Goal: Task Accomplishment & Management: Manage account settings

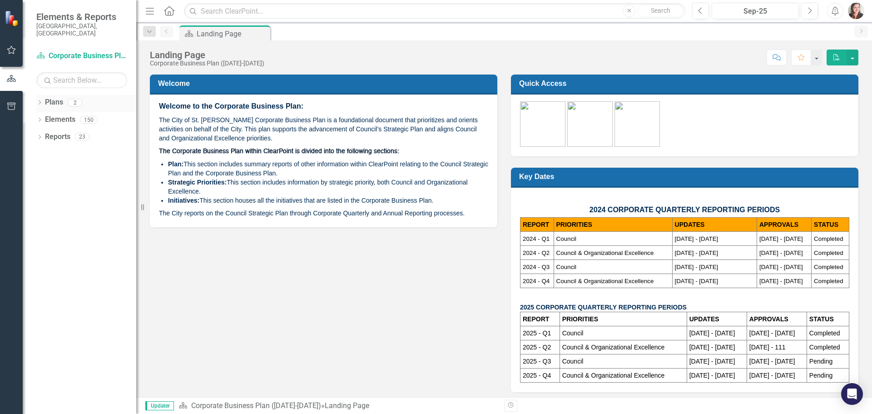
click at [39, 100] on div "Dropdown" at bounding box center [39, 104] width 6 height 8
click at [82, 115] on link "Corporate Business Plan ([DATE]-[DATE])" at bounding box center [93, 119] width 86 height 10
click at [853, 57] on button "button" at bounding box center [853, 58] width 12 height 16
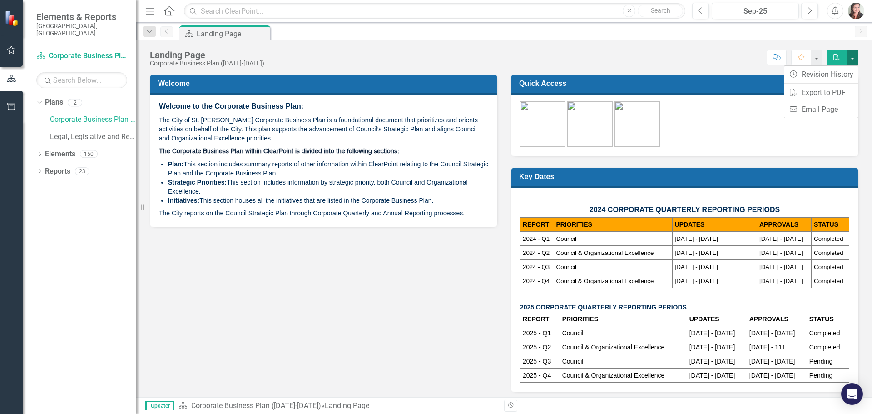
click at [8, 51] on icon "button" at bounding box center [12, 49] width 10 height 7
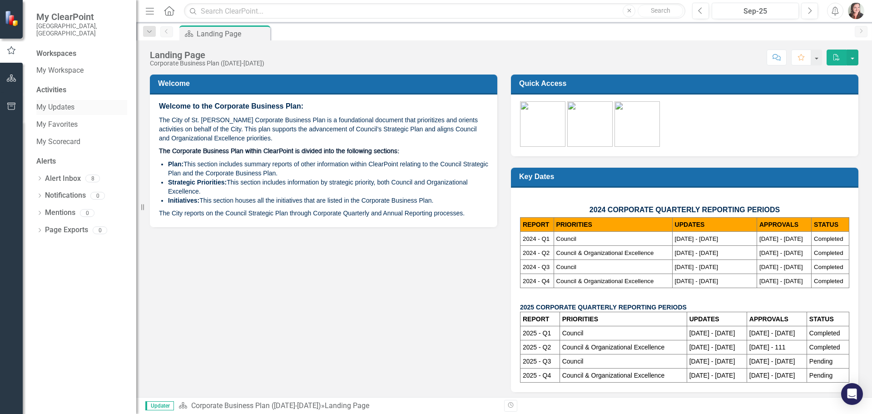
click at [68, 102] on link "My Updates" at bounding box center [81, 107] width 91 height 10
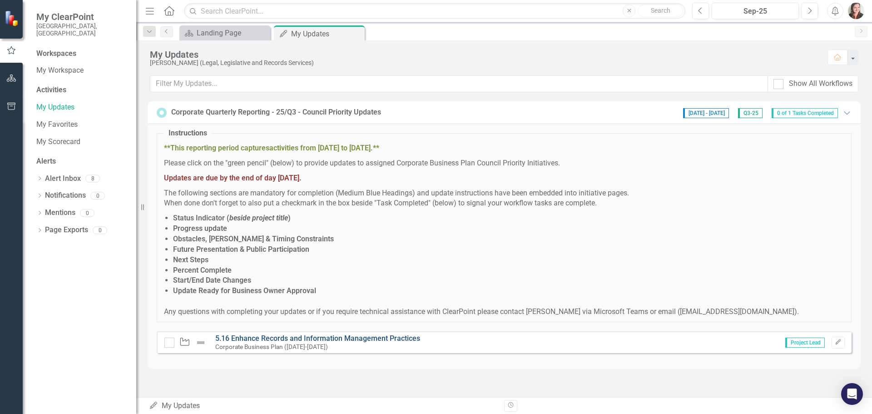
click at [380, 338] on link "5.16 Enhance Records and Information Management Practices" at bounding box center [317, 338] width 205 height 9
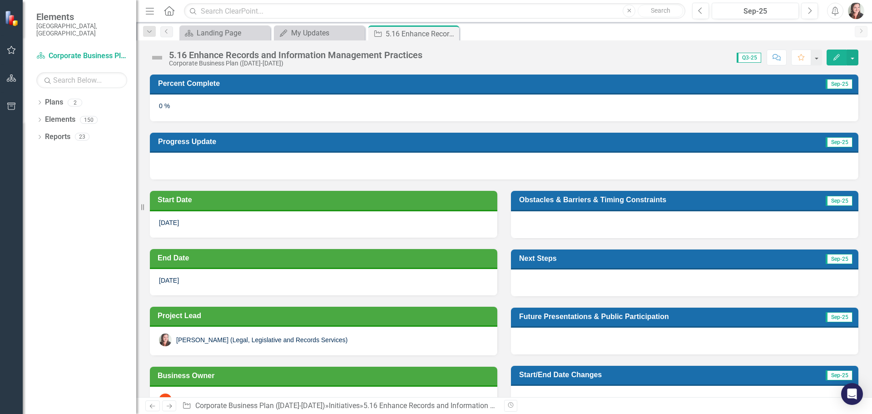
drag, startPoint x: 581, startPoint y: 110, endPoint x: 593, endPoint y: 172, distance: 63.3
click at [581, 110] on div "0 %" at bounding box center [504, 107] width 709 height 26
click at [686, 97] on div "0 %" at bounding box center [504, 107] width 709 height 26
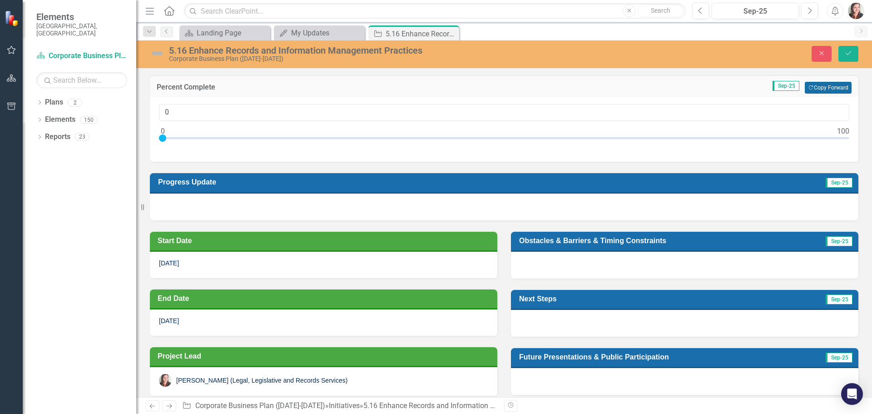
click at [833, 84] on button "Copy Forward Copy Forward" at bounding box center [828, 88] width 47 height 12
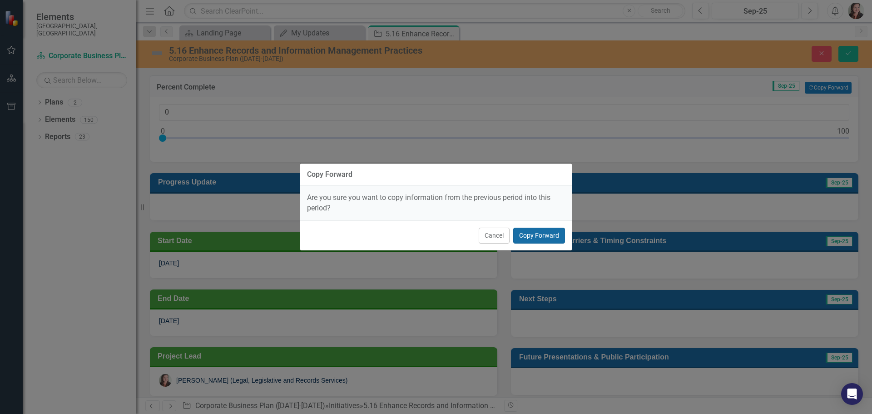
click at [546, 238] on button "Copy Forward" at bounding box center [539, 236] width 52 height 16
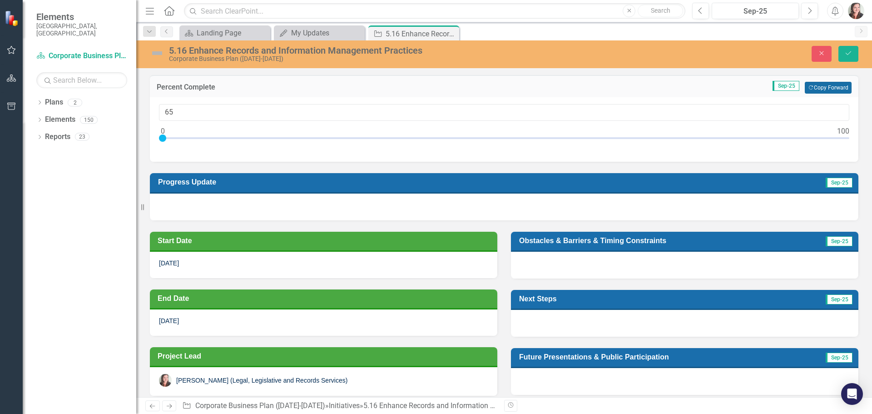
type input "65"
click at [373, 208] on div at bounding box center [504, 206] width 709 height 26
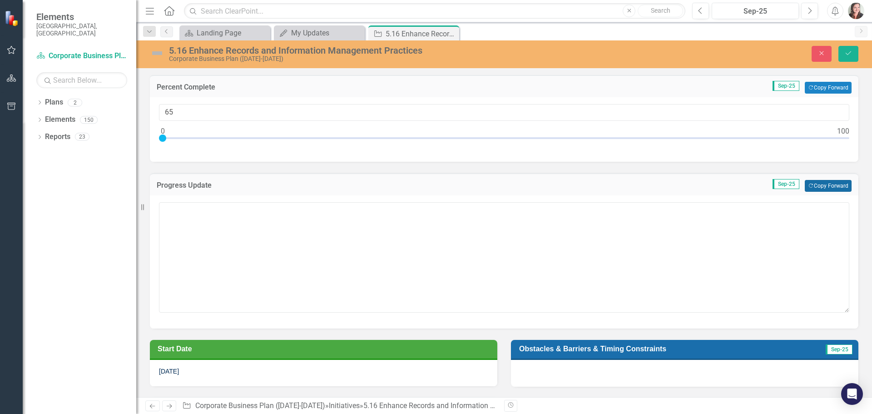
click at [822, 188] on button "Copy Forward Copy Forward" at bounding box center [828, 186] width 47 height 12
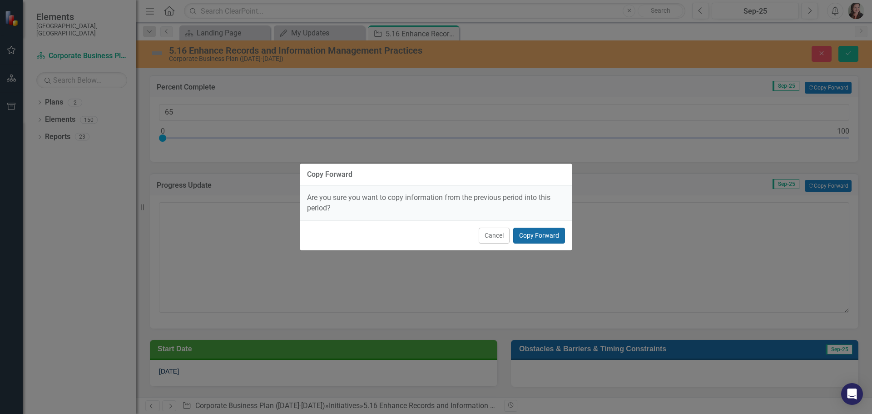
click at [536, 232] on button "Copy Forward" at bounding box center [539, 236] width 52 height 16
type textarea "The Project Plan has been updated and approved. Electronic Document and Records…"
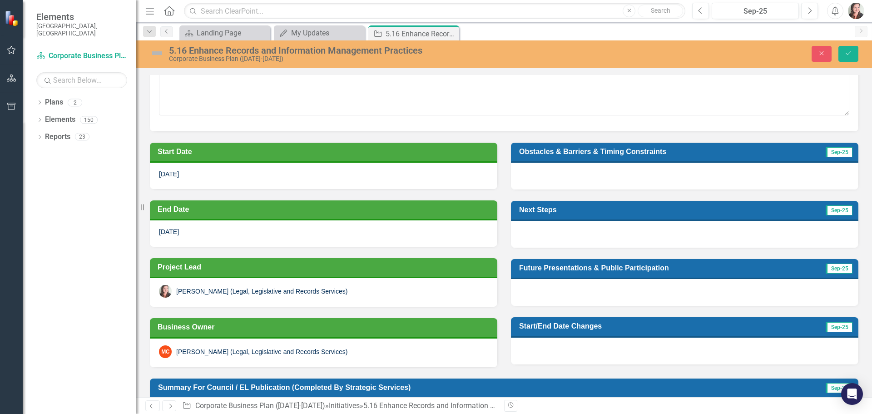
scroll to position [227, 0]
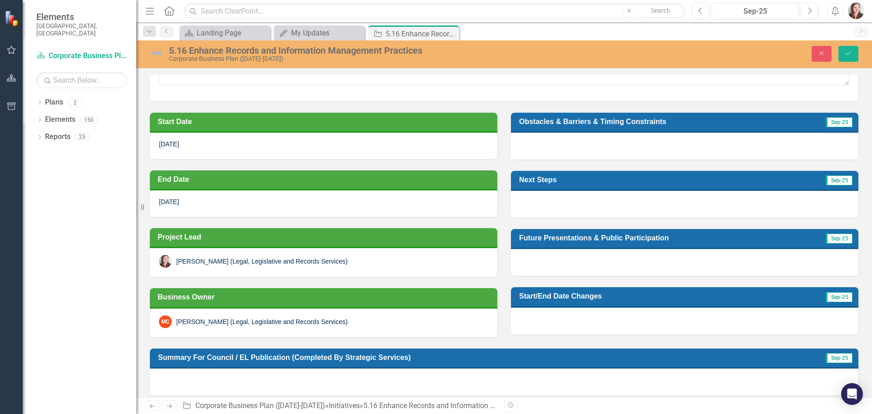
click at [692, 146] on div at bounding box center [684, 146] width 347 height 26
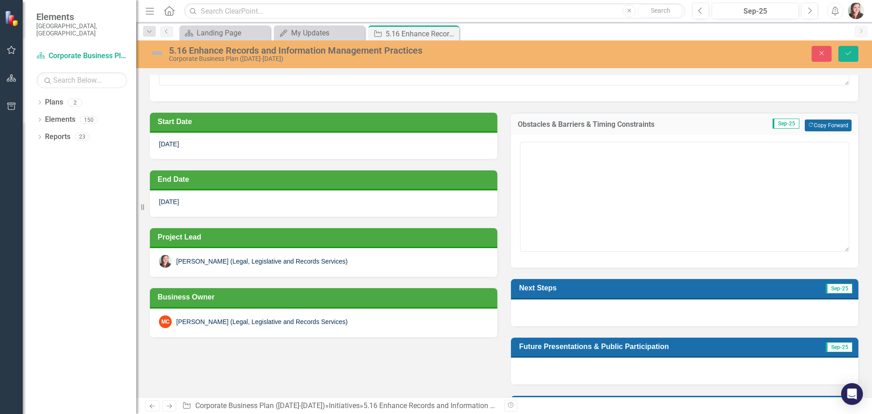
click at [828, 125] on button "Copy Forward Copy Forward" at bounding box center [828, 125] width 47 height 12
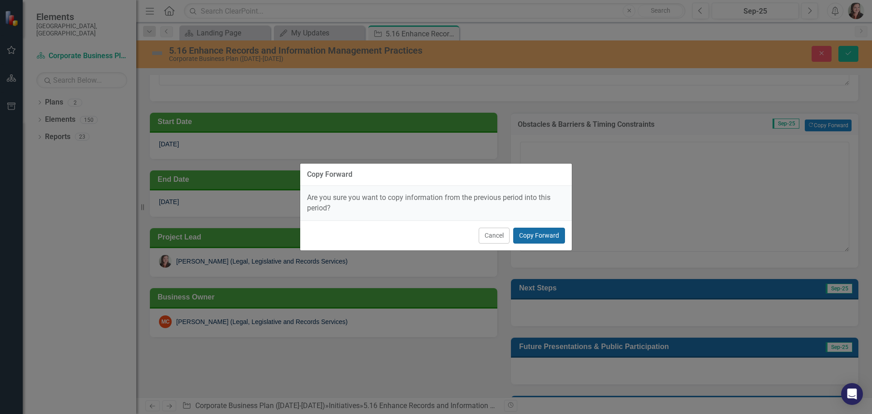
click at [558, 232] on button "Copy Forward" at bounding box center [539, 236] width 52 height 16
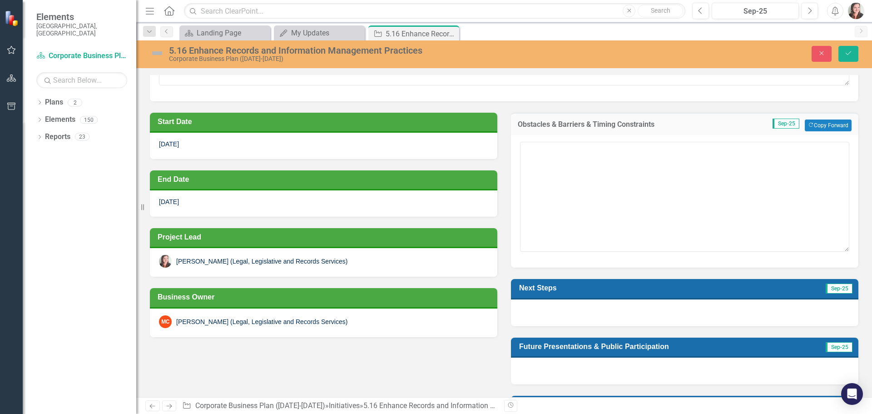
click at [603, 292] on h3 "Next Steps" at bounding box center [615, 287] width 193 height 9
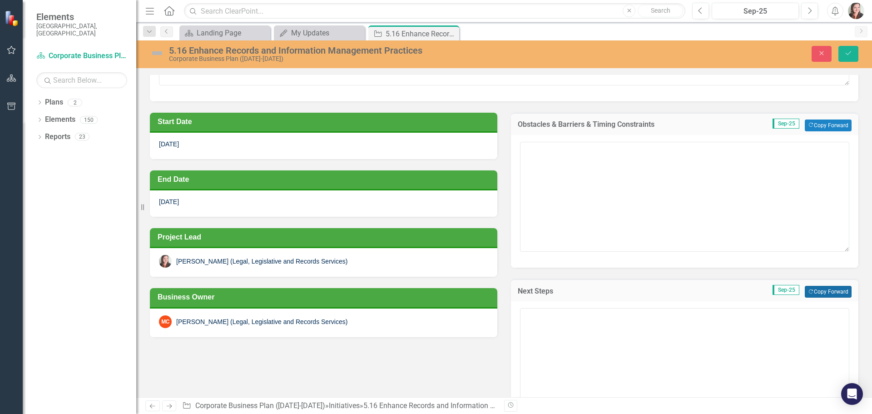
click at [825, 292] on button "Copy Forward Copy Forward" at bounding box center [828, 292] width 47 height 12
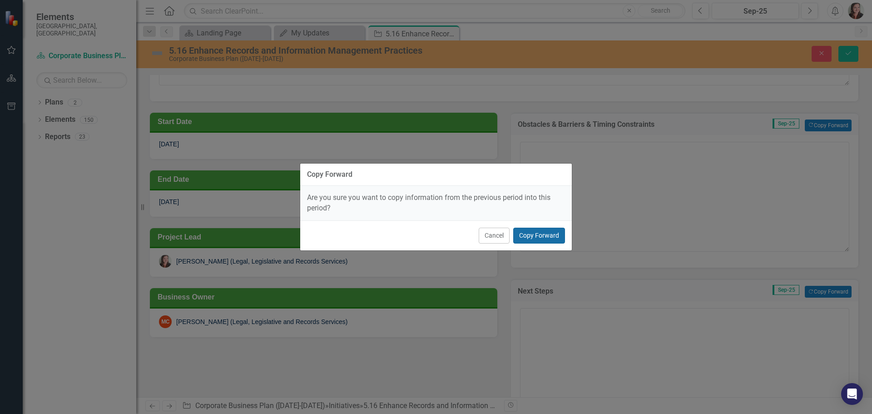
click at [544, 230] on button "Copy Forward" at bounding box center [539, 236] width 52 height 16
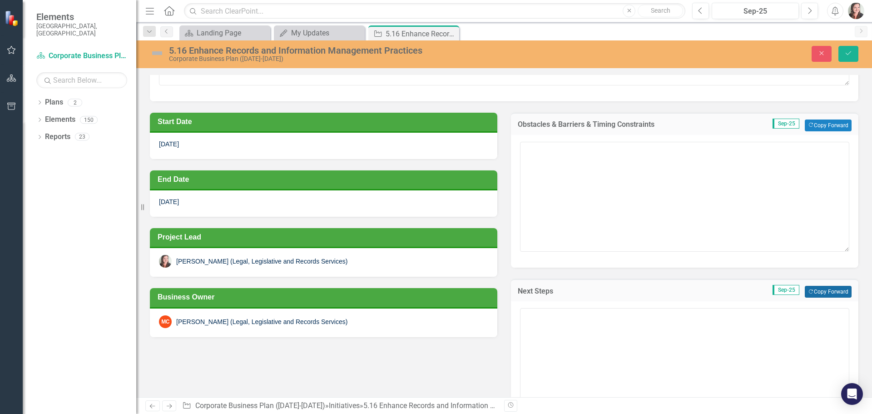
type textarea "Recommendations regarding the findings of the Electronic Document and Records M…"
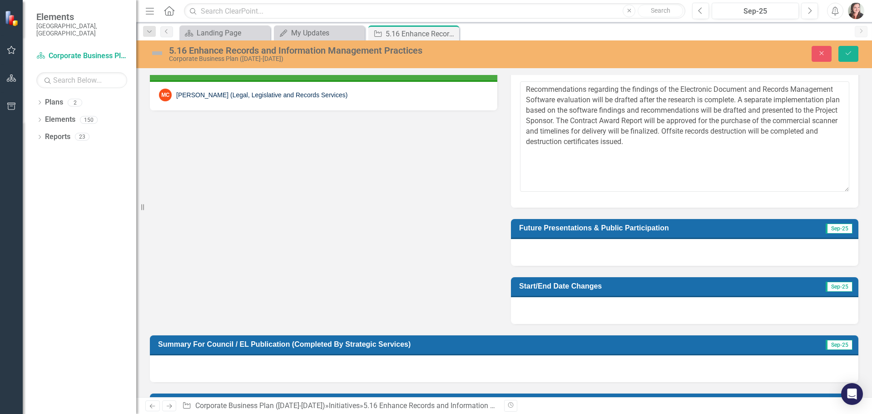
scroll to position [454, 0]
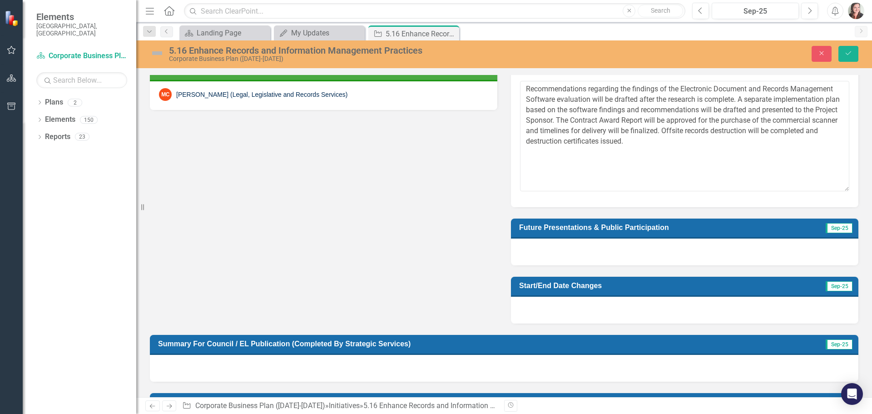
click at [668, 242] on div at bounding box center [684, 251] width 347 height 26
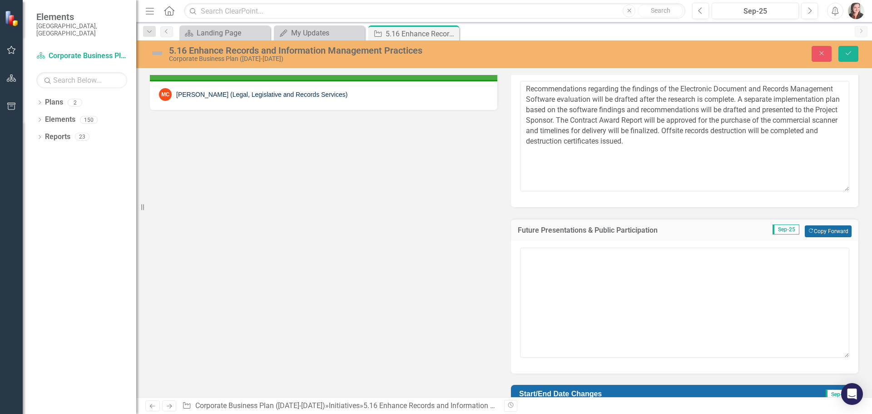
click at [815, 229] on button "Copy Forward Copy Forward" at bounding box center [828, 231] width 47 height 12
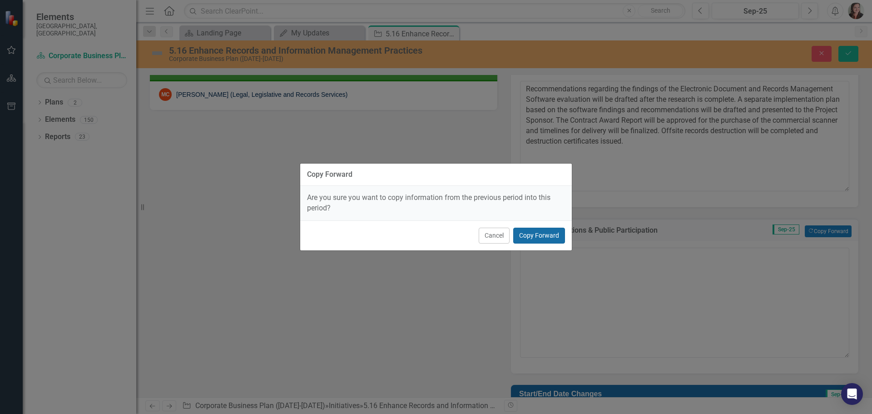
click at [558, 233] on button "Copy Forward" at bounding box center [539, 236] width 52 height 16
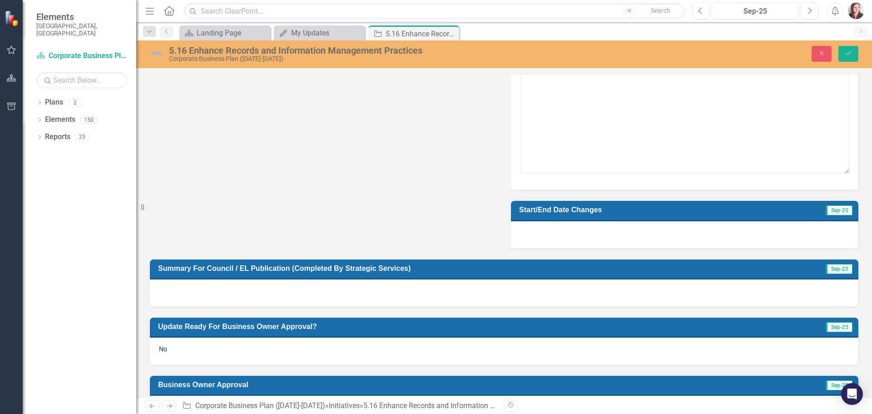
scroll to position [673, 0]
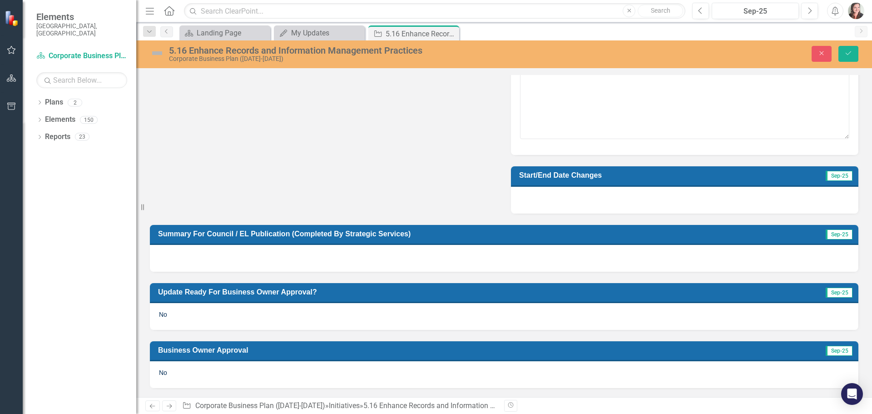
click at [683, 188] on div at bounding box center [684, 200] width 347 height 26
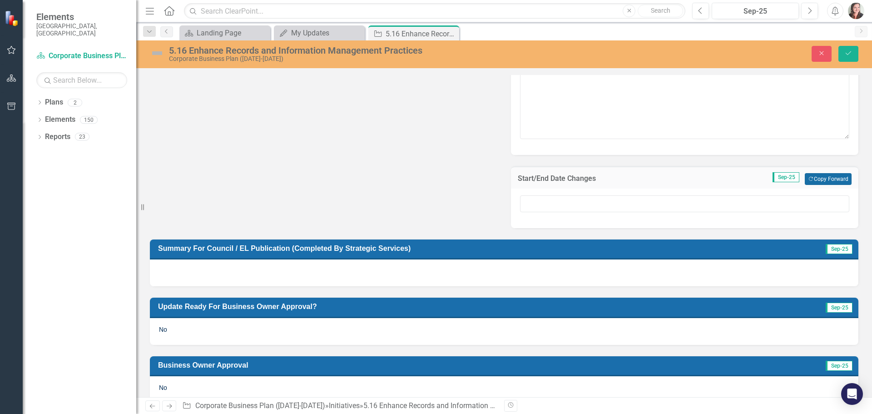
click at [817, 179] on button "Copy Forward Copy Forward" at bounding box center [828, 179] width 47 height 12
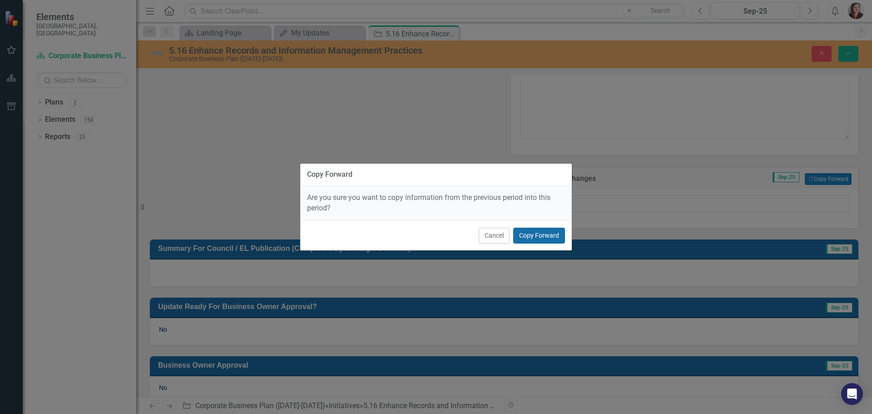
click at [552, 238] on button "Copy Forward" at bounding box center [539, 236] width 52 height 16
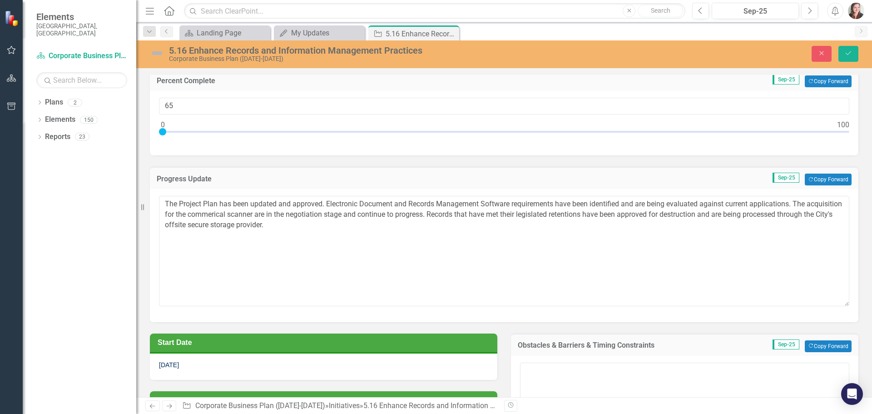
scroll to position [0, 0]
